Goal: Task Accomplishment & Management: Manage account settings

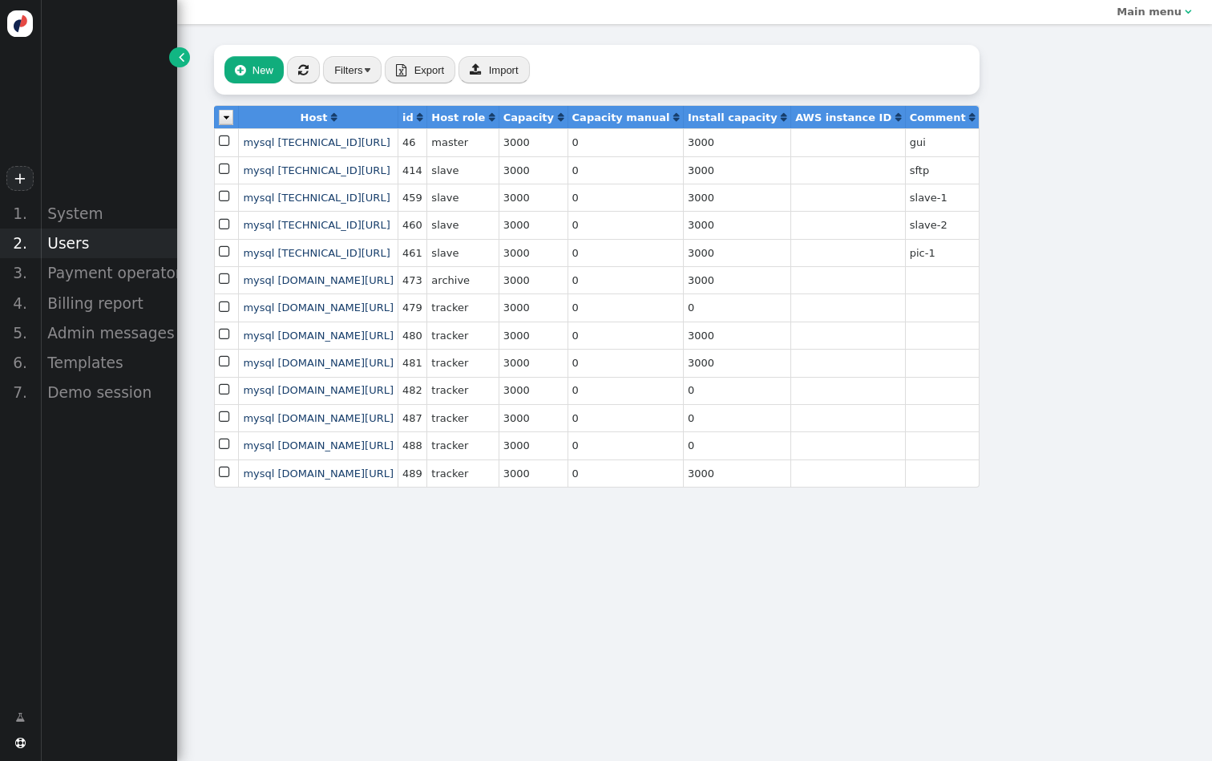
click at [106, 241] on div "Users" at bounding box center [108, 243] width 137 height 30
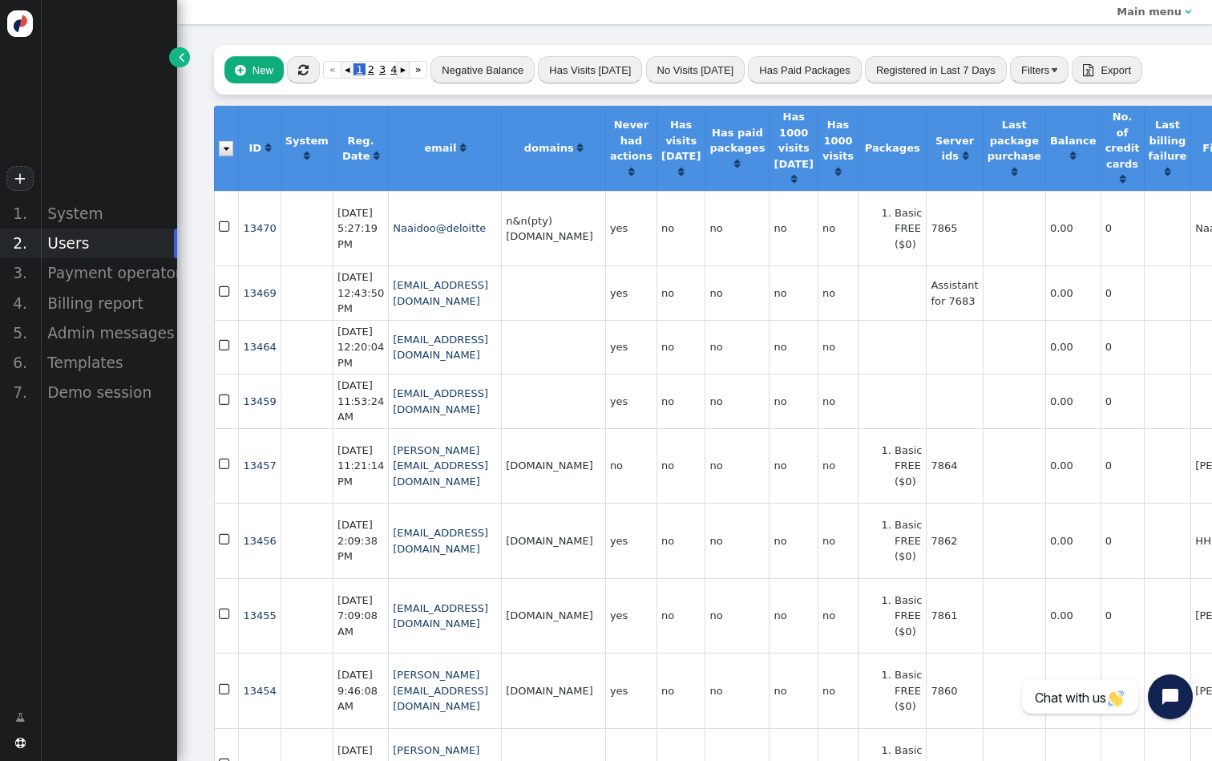
click at [1034, 62] on button "Filters" at bounding box center [1039, 69] width 59 height 27
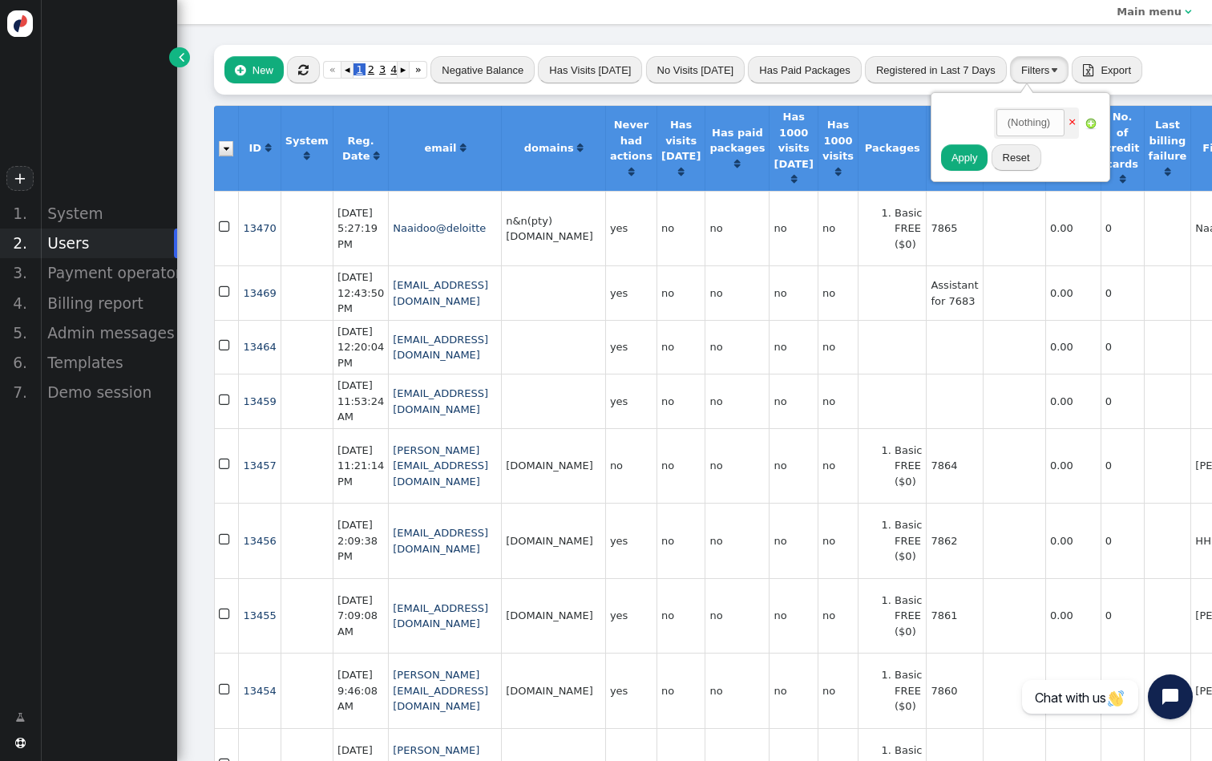
click at [1029, 77] on button "Filters" at bounding box center [1039, 69] width 59 height 27
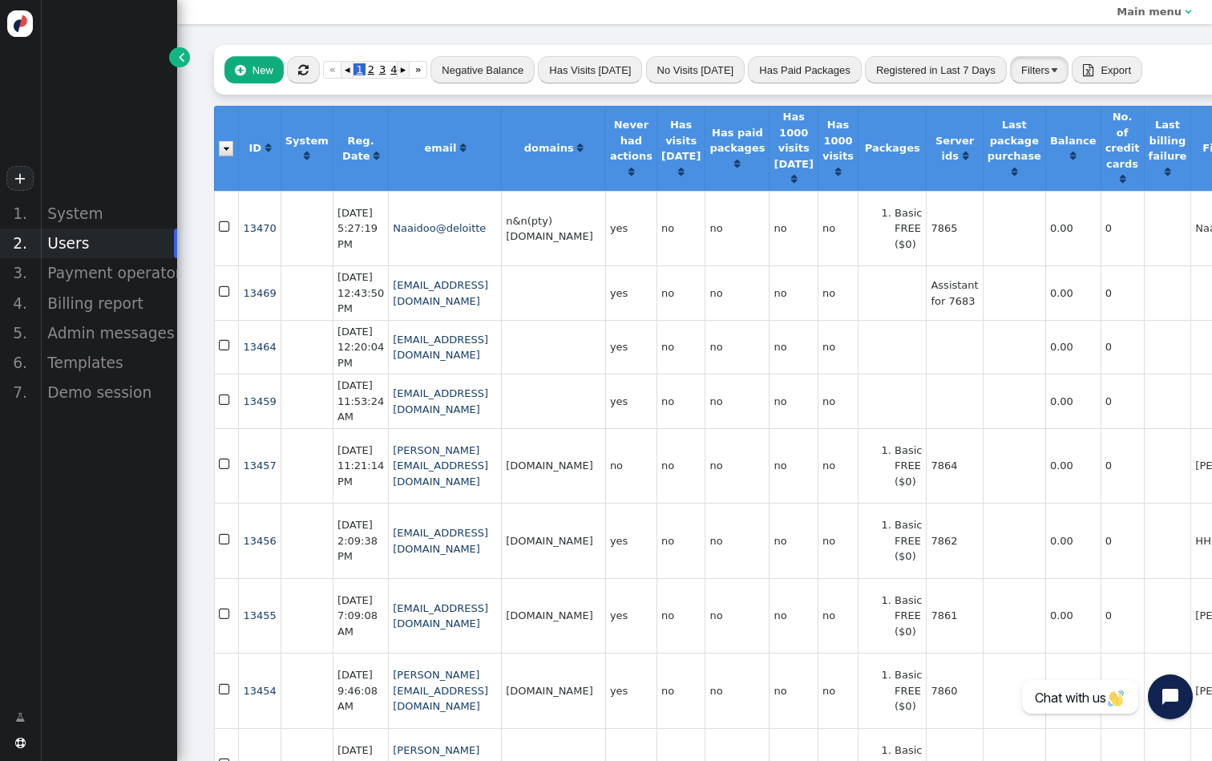
click at [1029, 77] on button "Filters" at bounding box center [1039, 69] width 59 height 27
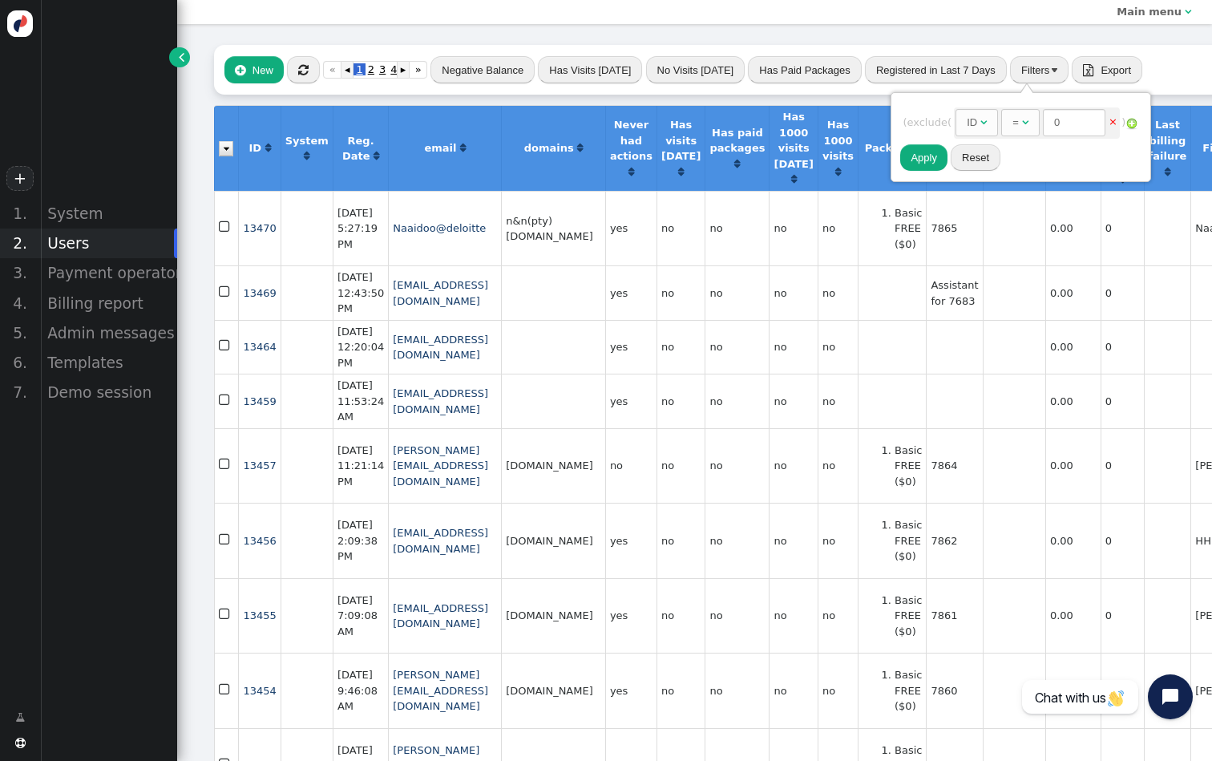
click at [980, 117] on div "ID" at bounding box center [974, 123] width 14 height 16
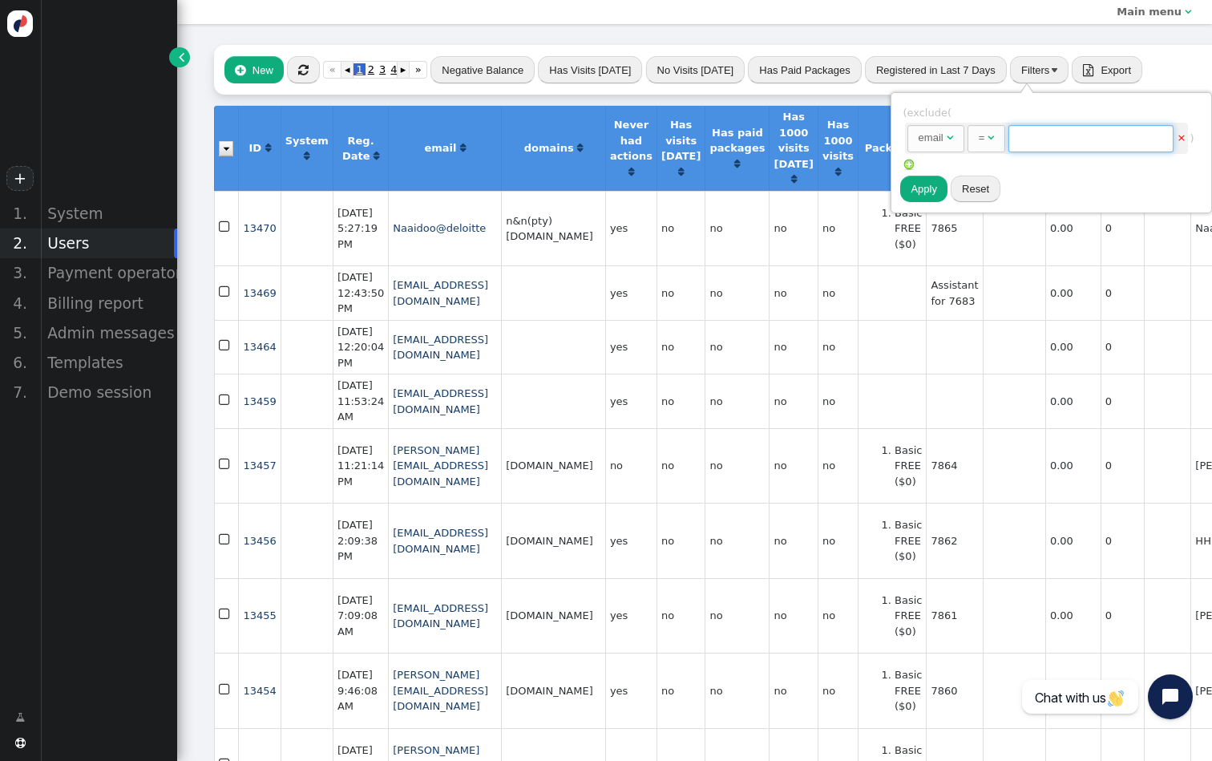
click at [1060, 148] on input "text" at bounding box center [1090, 138] width 165 height 27
paste input "jared.kimball@arrivia.com"
type input "jared.kimball@arrivia.com"
click at [920, 189] on button "Apply" at bounding box center [923, 189] width 47 height 27
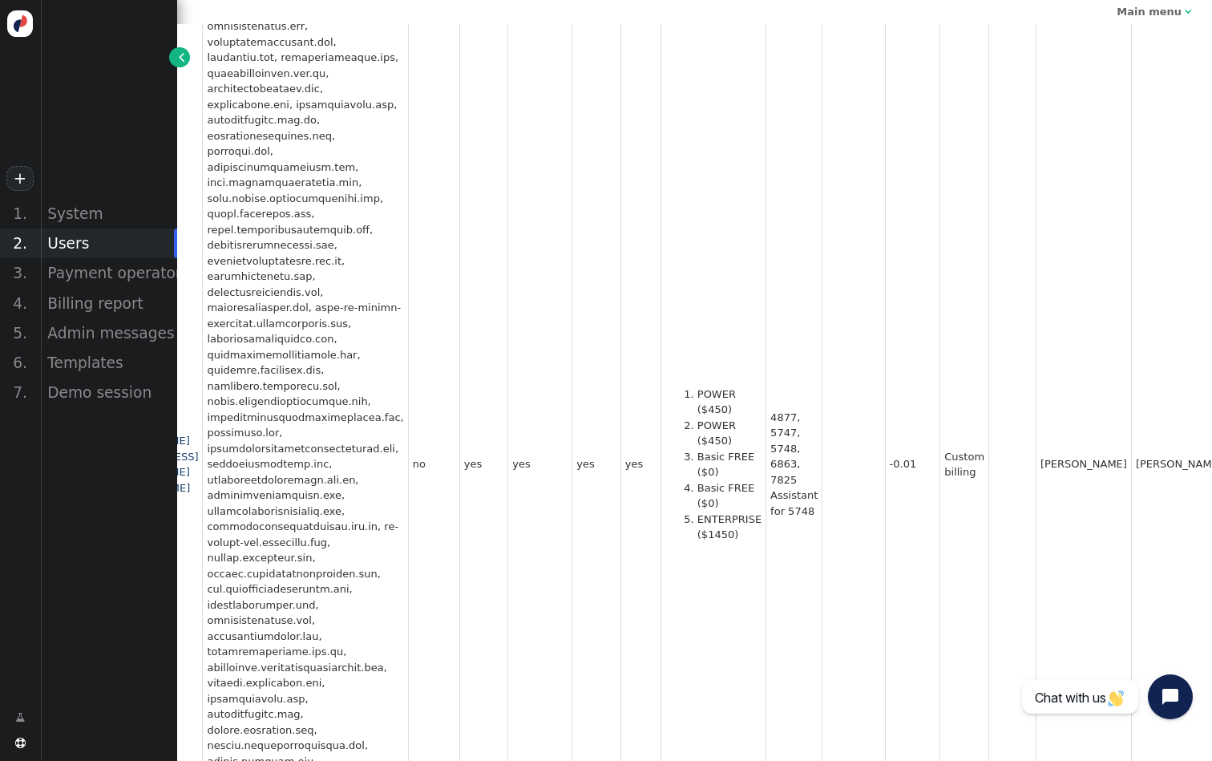
scroll to position [379, 276]
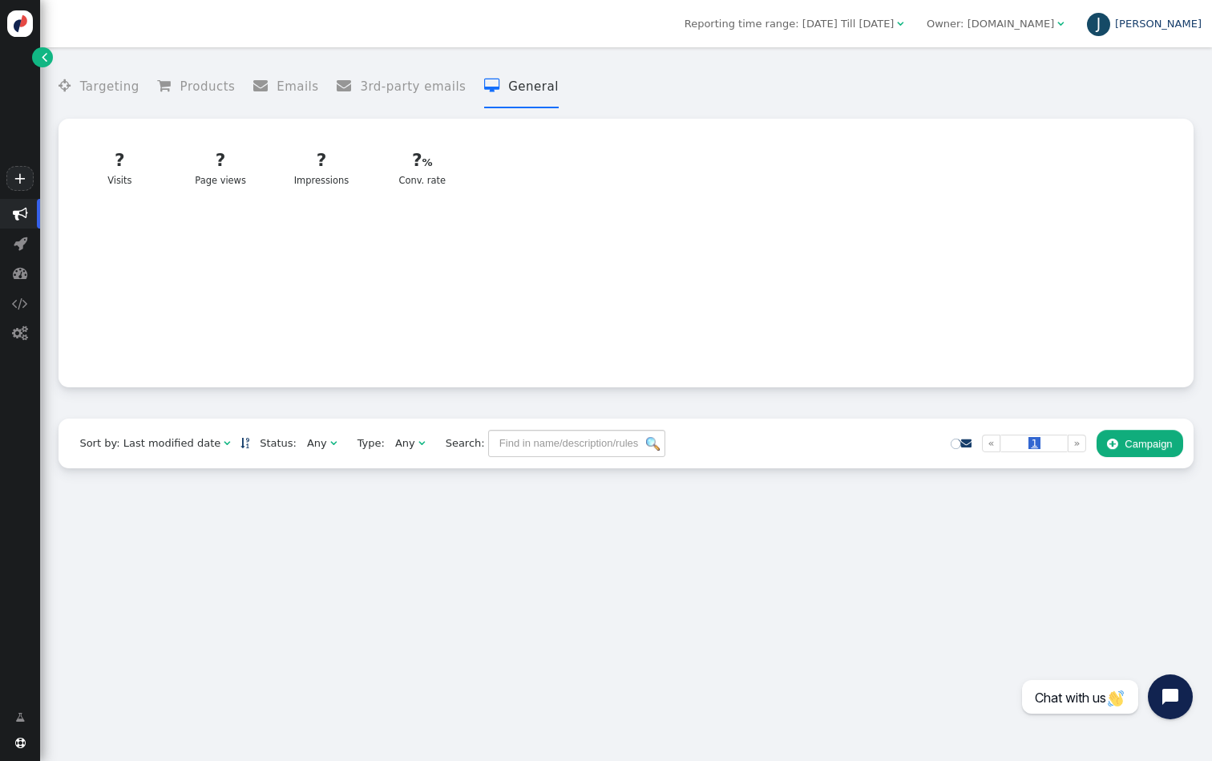
click at [1111, 30] on div "J" at bounding box center [1099, 25] width 24 height 24
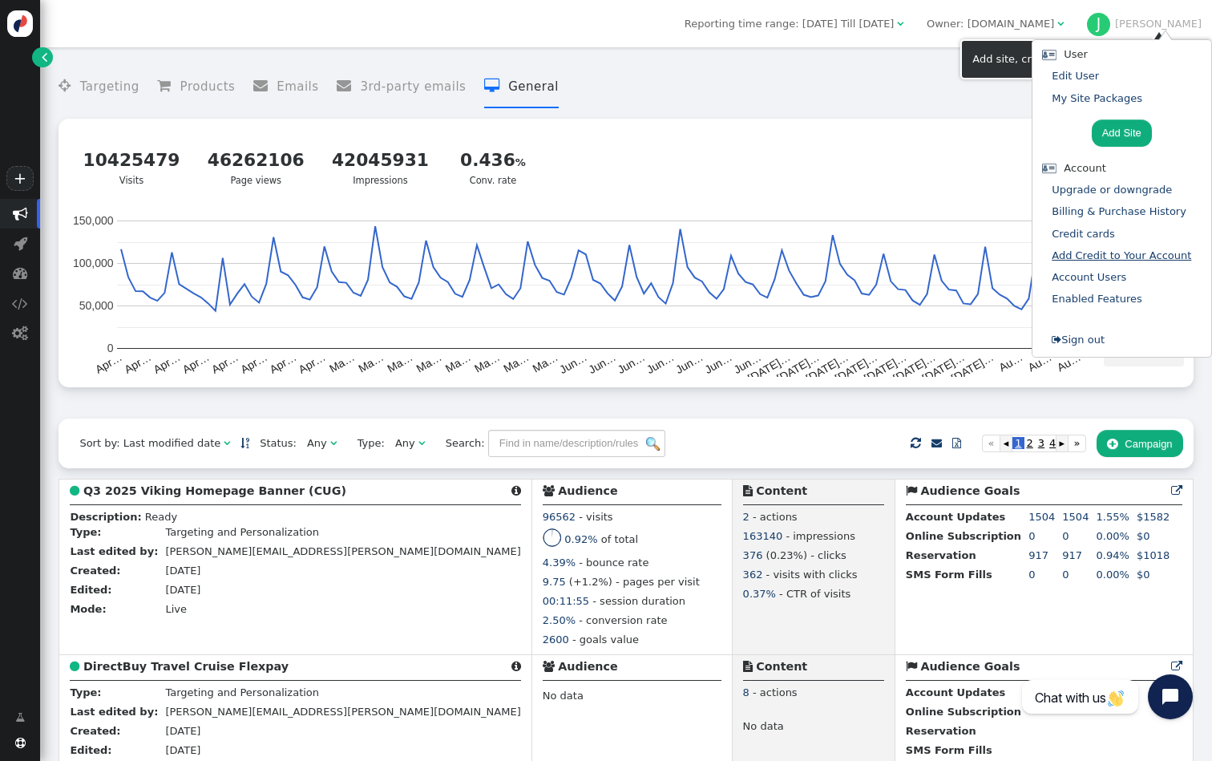
click at [1098, 256] on link "Add Credit to Your Account" at bounding box center [1121, 255] width 139 height 12
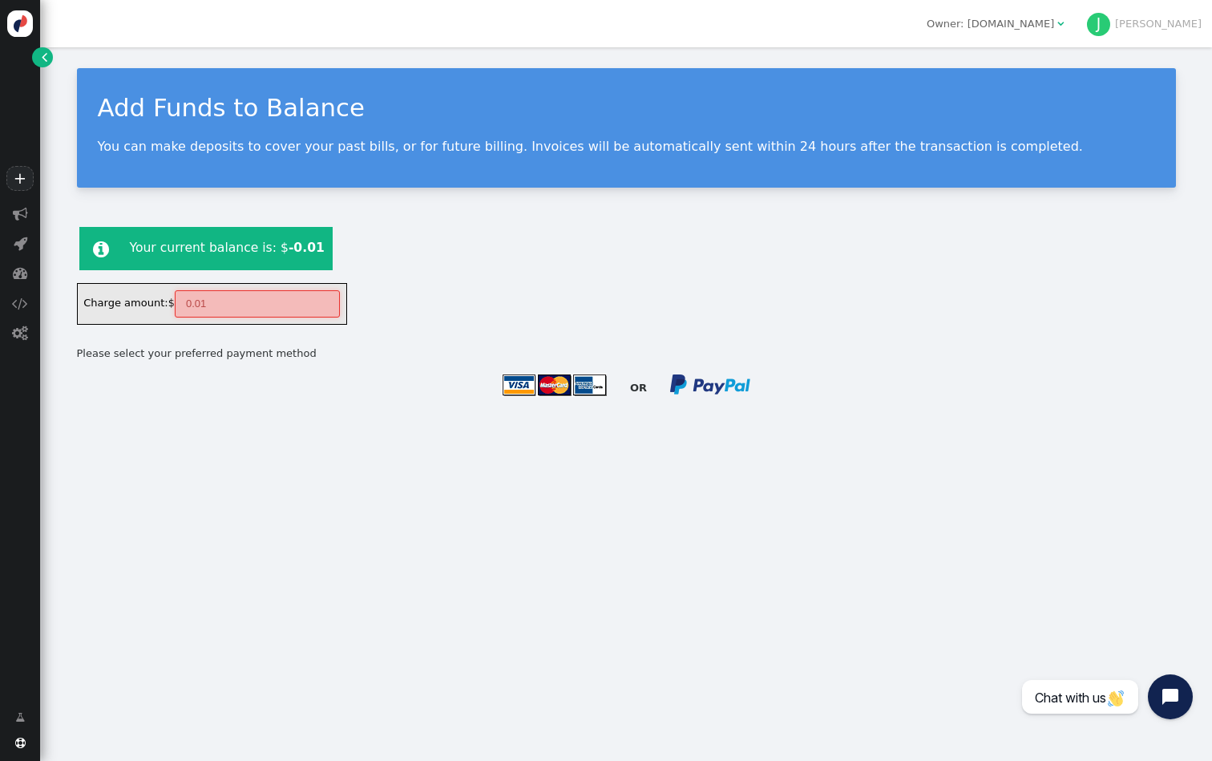
click at [227, 298] on input "0.01" at bounding box center [257, 303] width 165 height 27
type input "1450"
click at [565, 394] on img at bounding box center [554, 385] width 105 height 23
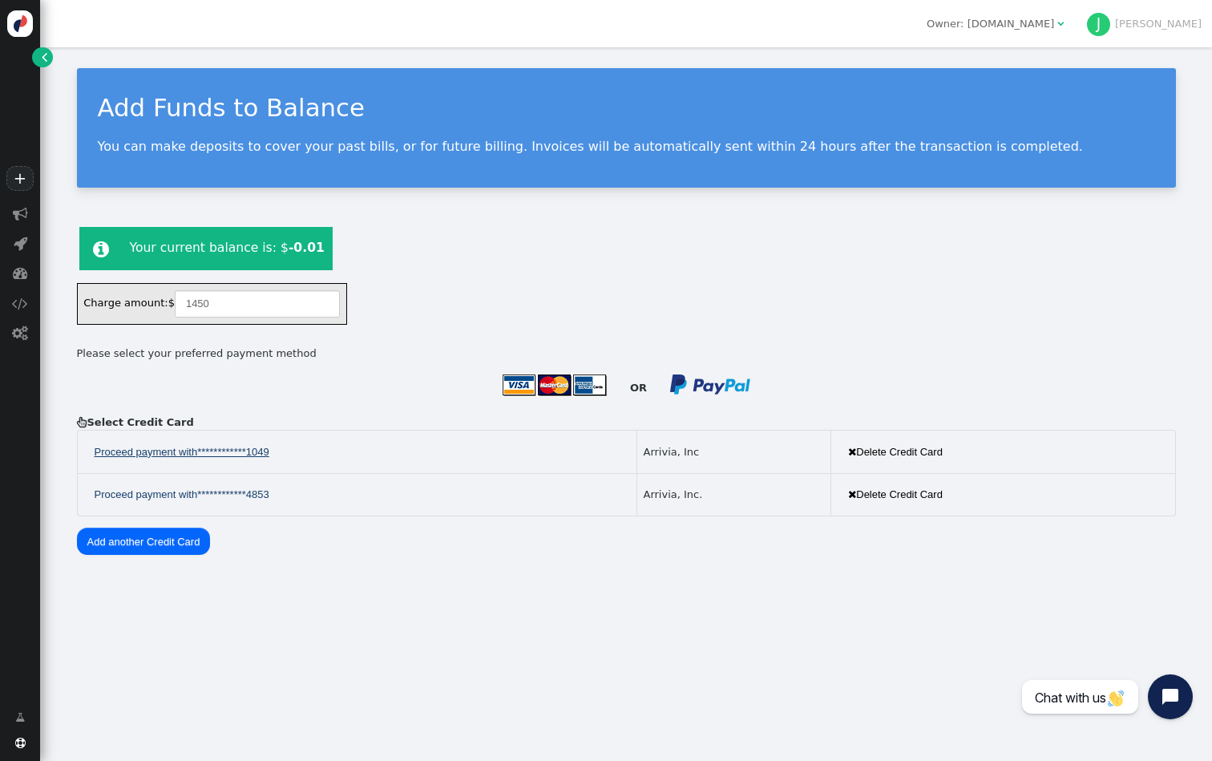
click at [242, 451] on span "**********" at bounding box center [233, 452] width 72 height 16
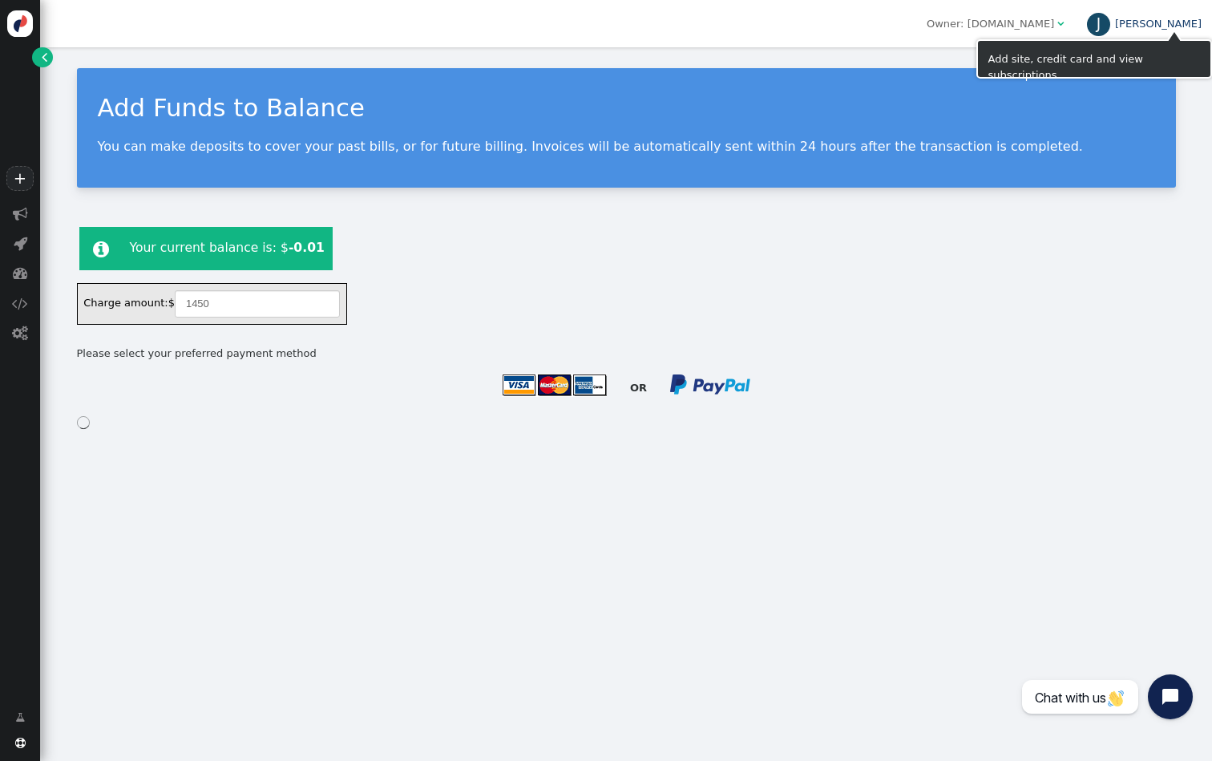
click at [1111, 20] on div "J" at bounding box center [1099, 25] width 24 height 24
